Goal: Task Accomplishment & Management: Complete application form

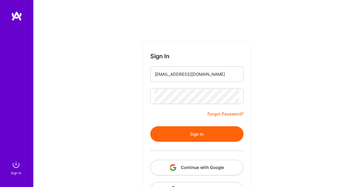
click at [200, 78] on input "purbanski@interia.pl" at bounding box center [197, 74] width 84 height 14
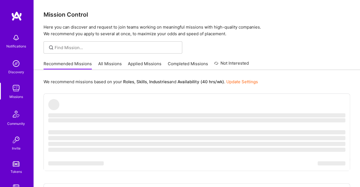
click at [116, 65] on link "All Missions" at bounding box center [110, 65] width 24 height 9
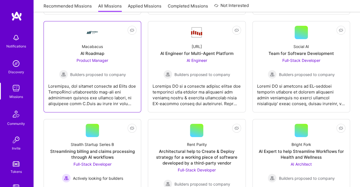
scroll to position [903, 0]
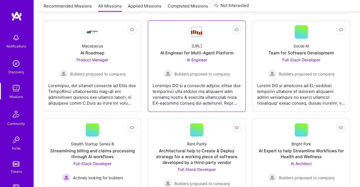
drag, startPoint x: 195, startPoint y: 60, endPoint x: 207, endPoint y: 61, distance: 12.5
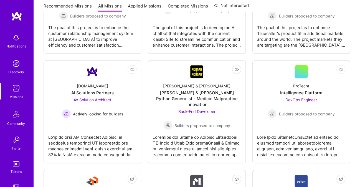
scroll to position [1400, 0]
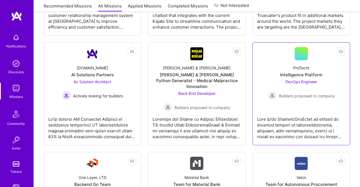
drag, startPoint x: 305, startPoint y: 82, endPoint x: 263, endPoint y: 95, distance: 44.0
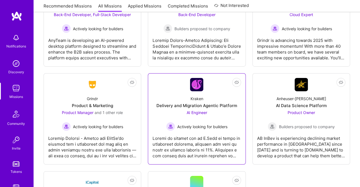
scroll to position [1765, 0]
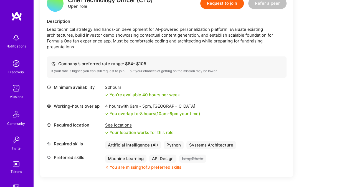
scroll to position [159, 0]
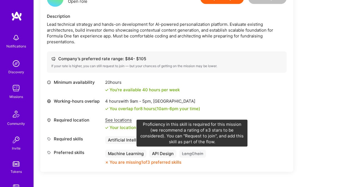
click at [191, 153] on div "LangChain" at bounding box center [192, 154] width 27 height 8
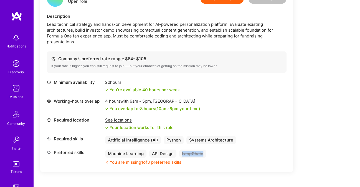
click at [191, 153] on div "LangChain" at bounding box center [192, 154] width 27 height 8
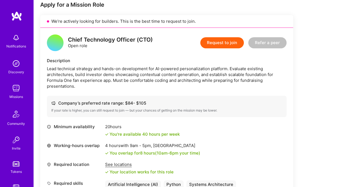
scroll to position [136, 0]
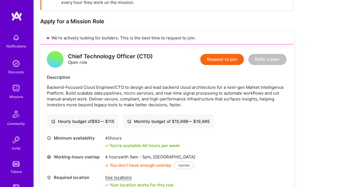
scroll to position [94, 0]
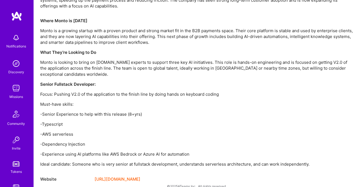
scroll to position [389, 0]
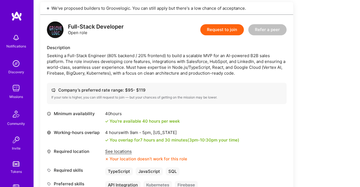
scroll to position [183, 0]
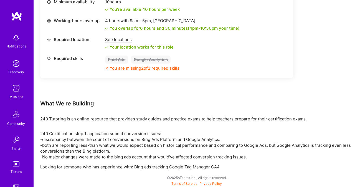
scroll to position [253, 0]
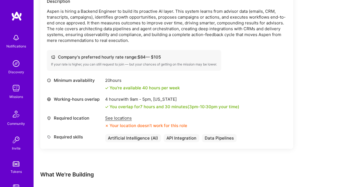
scroll to position [175, 0]
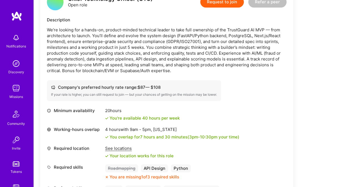
scroll to position [152, 0]
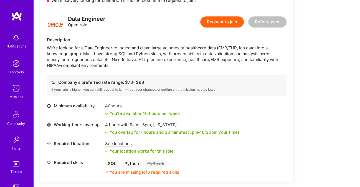
scroll to position [137, 0]
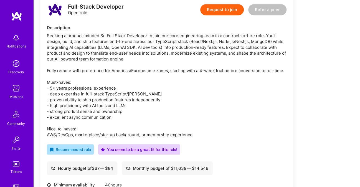
scroll to position [149, 0]
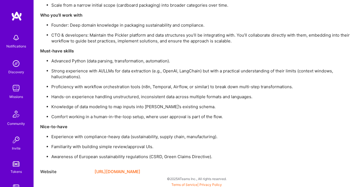
scroll to position [476, 0]
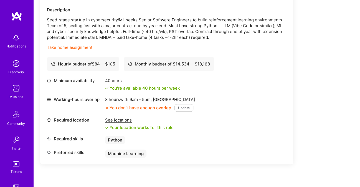
scroll to position [222, 0]
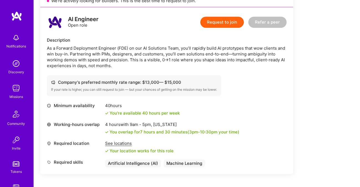
scroll to position [135, 0]
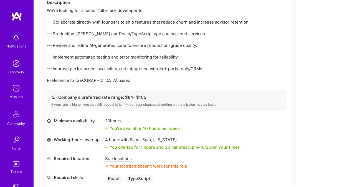
scroll to position [236, 0]
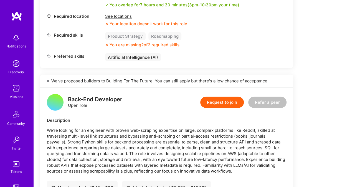
scroll to position [612, 0]
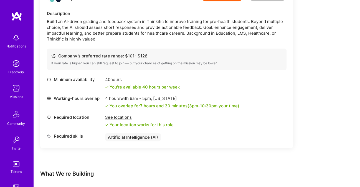
scroll to position [165, 0]
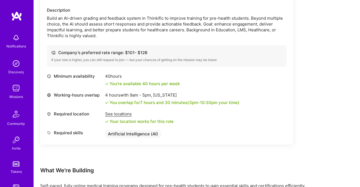
click at [240, 29] on div "Build an AI-driven grading and feedback system in Thinkific to improve training…" at bounding box center [167, 26] width 240 height 23
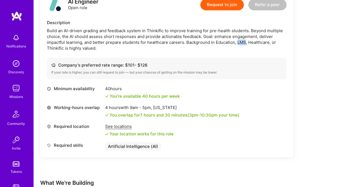
scroll to position [153, 0]
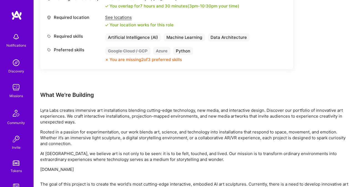
scroll to position [74, 0]
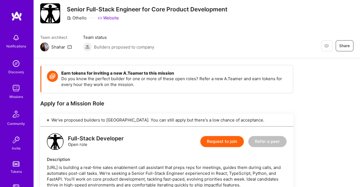
scroll to position [14, 0]
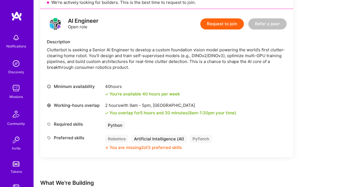
scroll to position [134, 0]
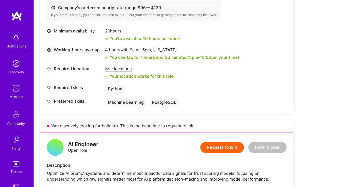
scroll to position [220, 0]
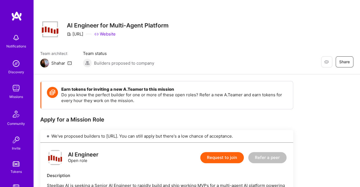
scroll to position [1, 0]
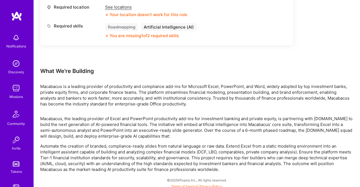
scroll to position [268, 0]
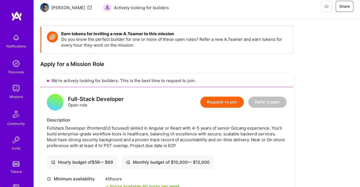
scroll to position [56, 0]
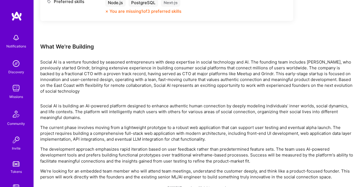
scroll to position [301, 0]
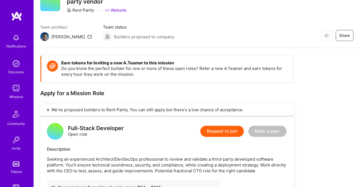
scroll to position [38, 0]
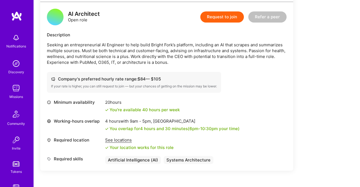
scroll to position [140, 0]
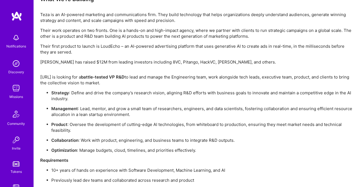
scroll to position [415, 0]
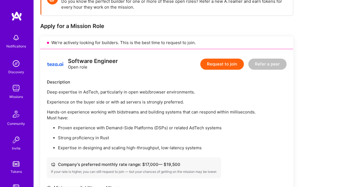
scroll to position [73, 0]
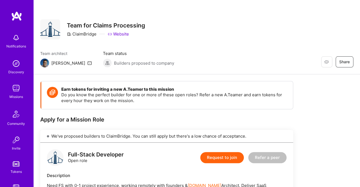
click at [125, 34] on link "Website" at bounding box center [118, 34] width 21 height 6
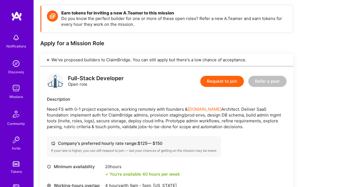
scroll to position [77, 0]
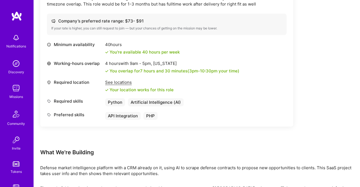
scroll to position [172, 0]
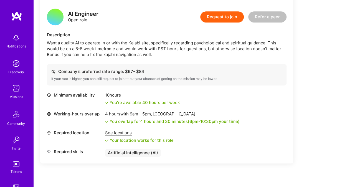
scroll to position [91, 0]
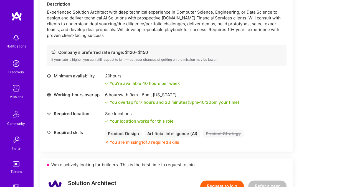
scroll to position [574, 0]
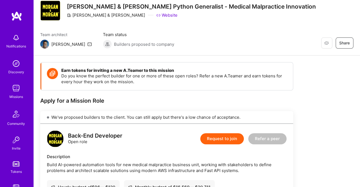
scroll to position [3, 0]
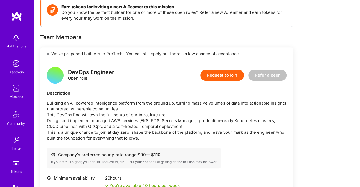
scroll to position [83, 0]
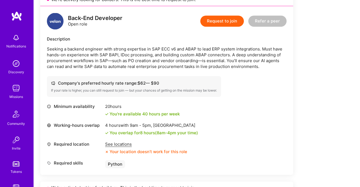
scroll to position [139, 0]
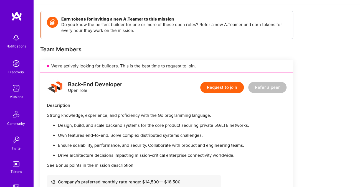
scroll to position [81, 0]
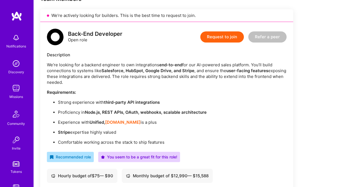
scroll to position [124, 0]
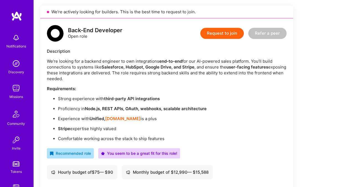
click at [225, 28] on button "Request to join" at bounding box center [222, 33] width 44 height 11
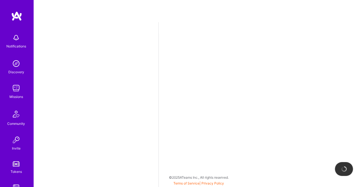
select select "PL"
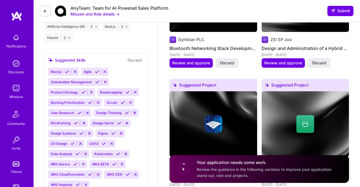
scroll to position [876, 0]
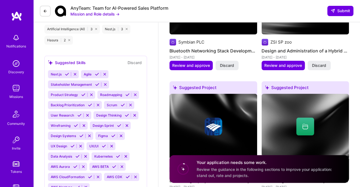
scroll to position [876, 0]
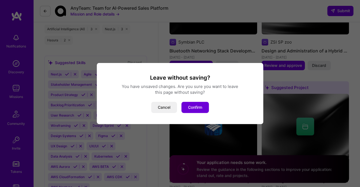
drag, startPoint x: 164, startPoint y: 105, endPoint x: 162, endPoint y: 71, distance: 33.9
click at [164, 105] on button "Cancel" at bounding box center [164, 107] width 26 height 11
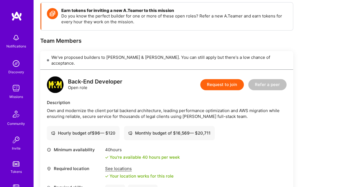
scroll to position [58, 0]
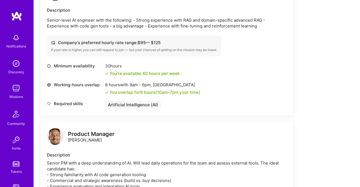
scroll to position [153, 0]
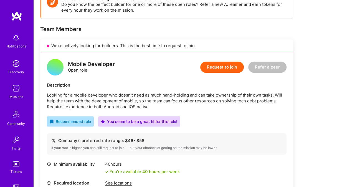
scroll to position [91, 0]
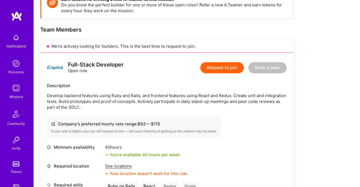
scroll to position [155, 0]
